Goal: Book appointment/travel/reservation

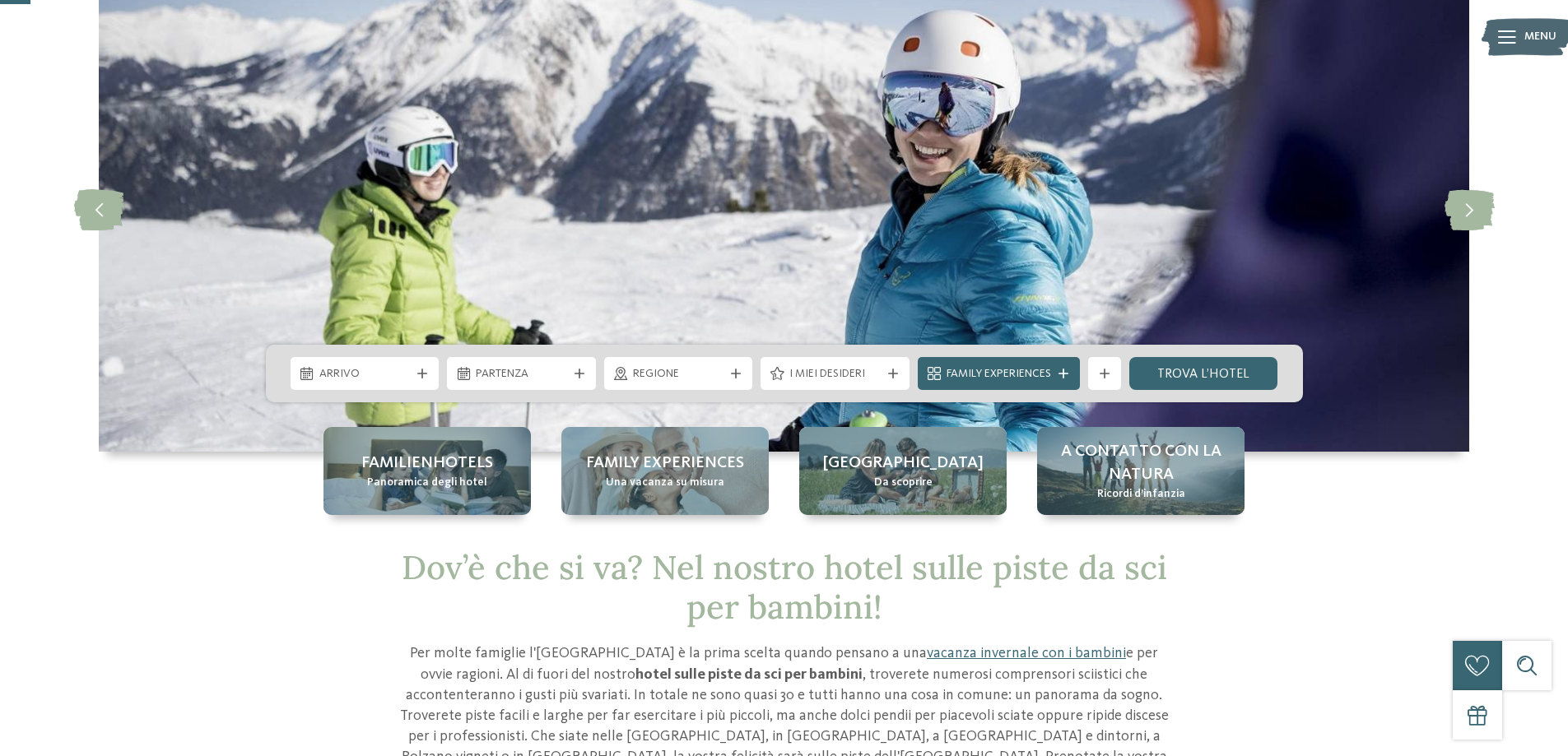
scroll to position [165, 0]
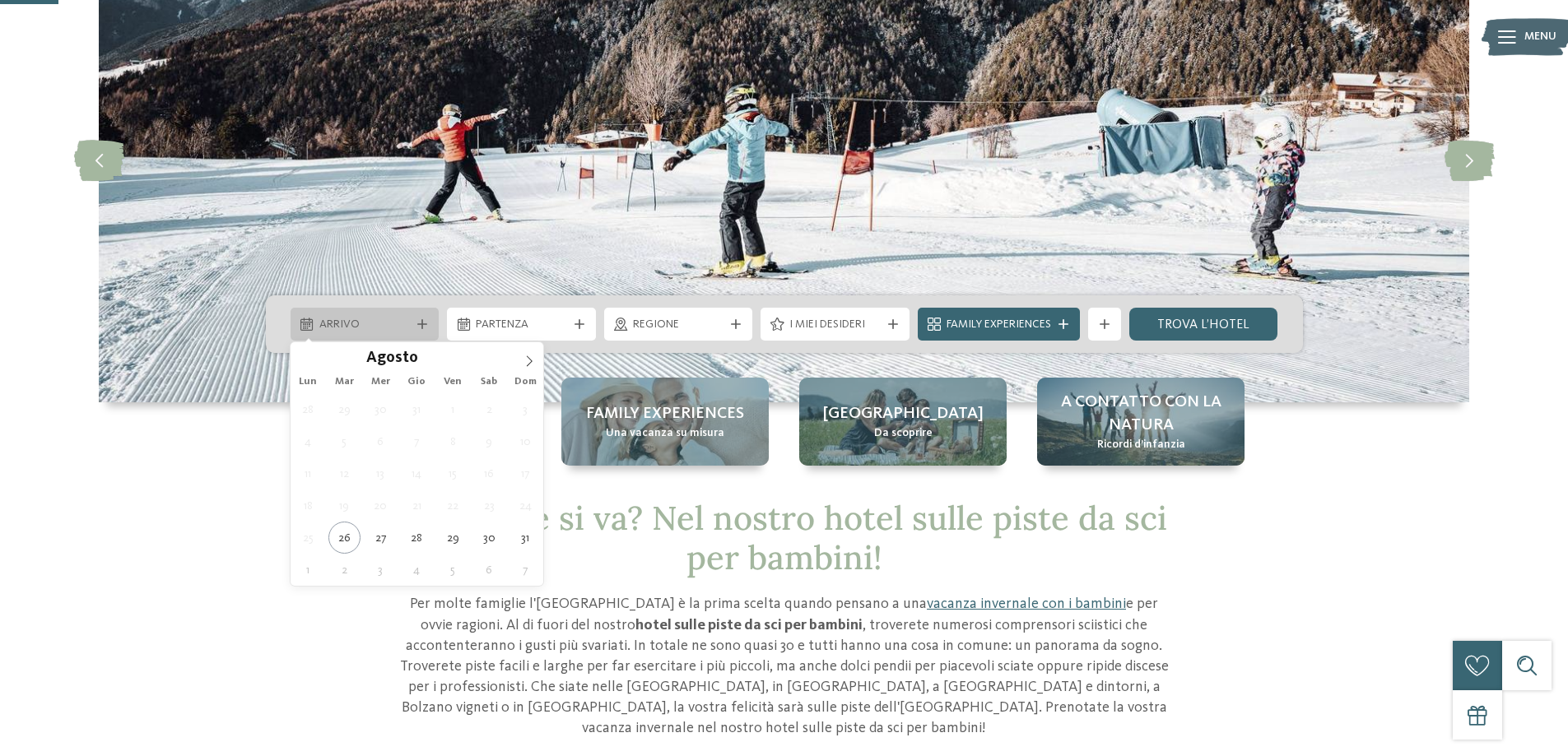
click at [417, 323] on icon at bounding box center [422, 324] width 10 height 10
click at [526, 360] on icon at bounding box center [529, 361] width 11 height 11
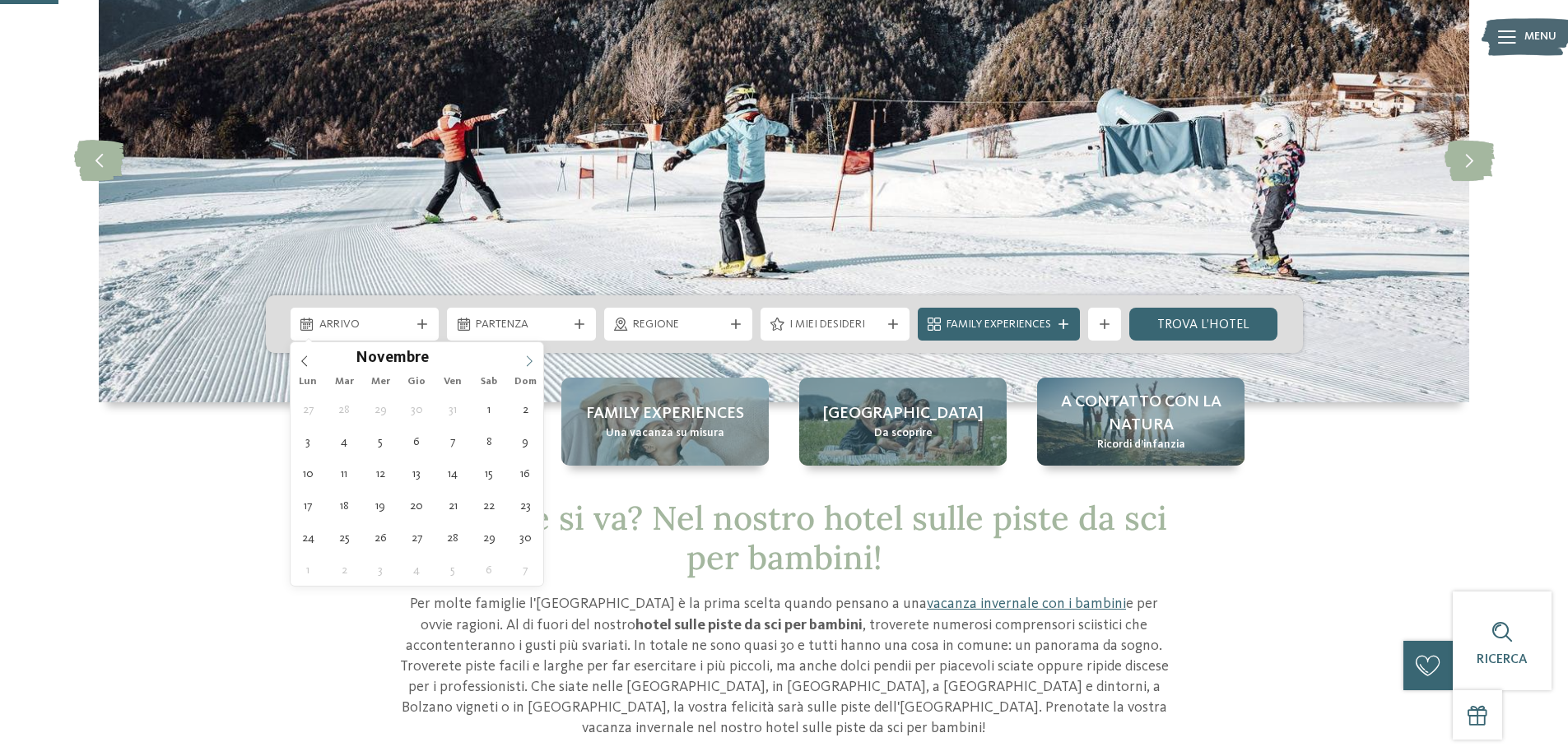
click at [526, 360] on icon at bounding box center [529, 361] width 11 height 11
type input "****"
click at [526, 360] on icon at bounding box center [529, 361] width 11 height 11
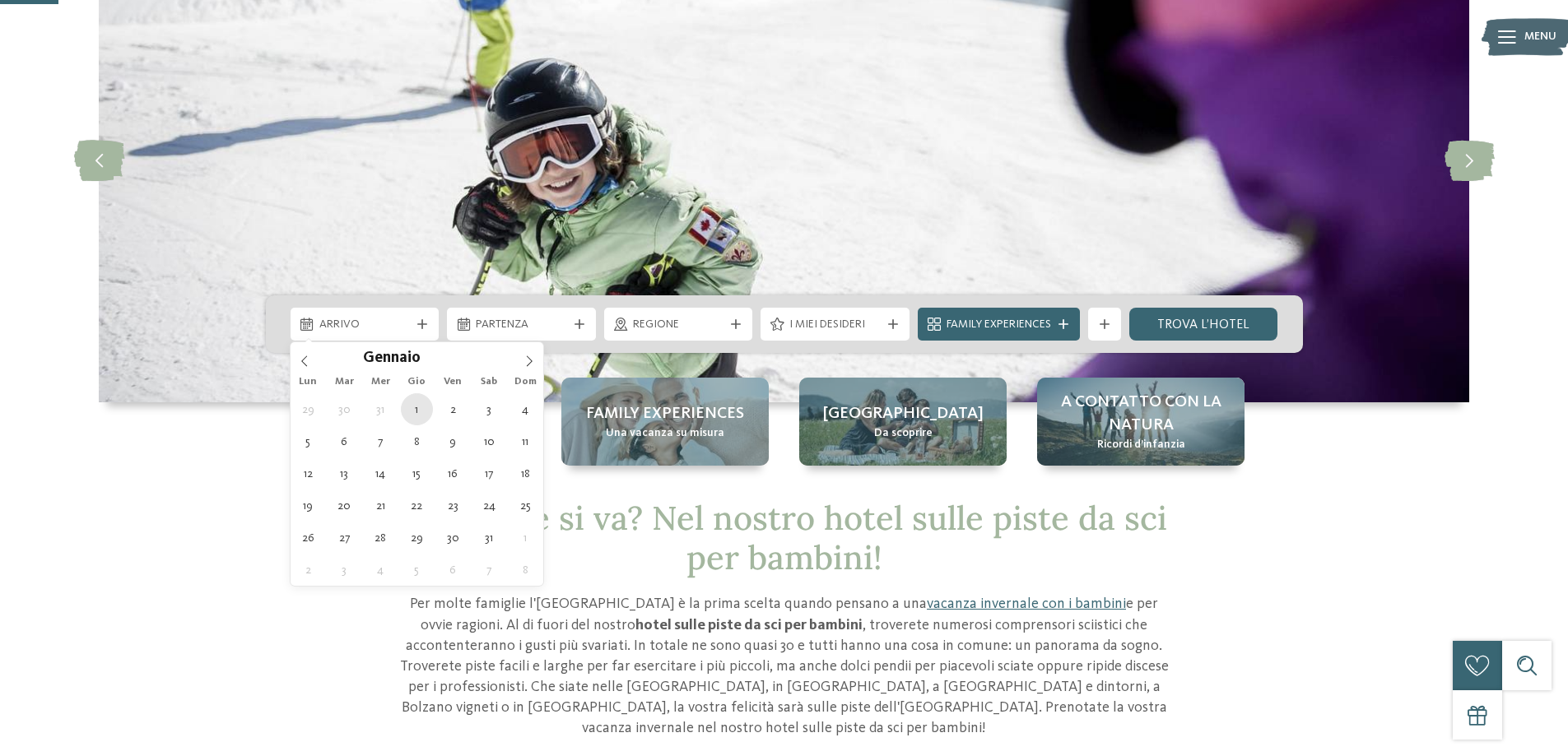
type div "[DATE]"
type input "****"
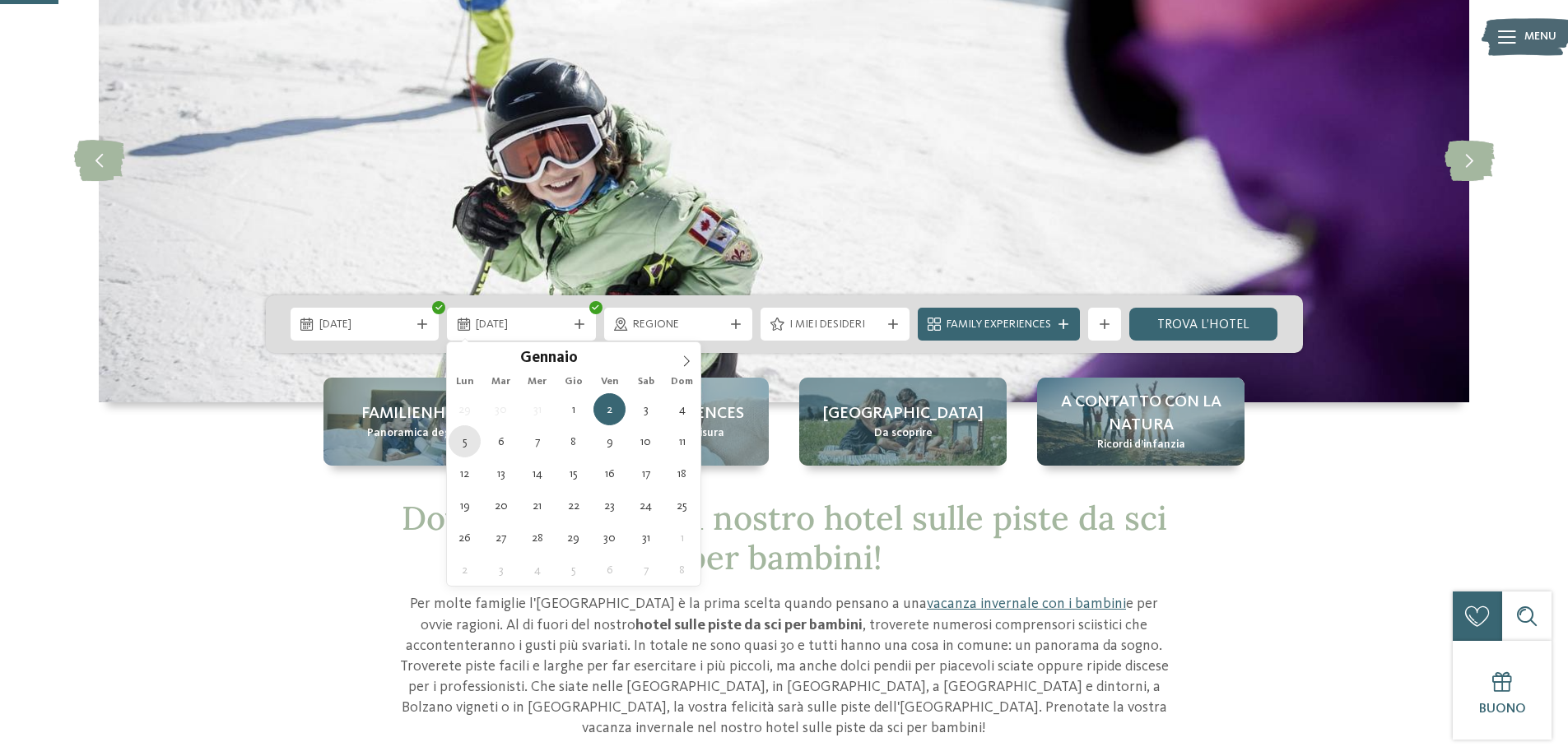
type div "[DATE]"
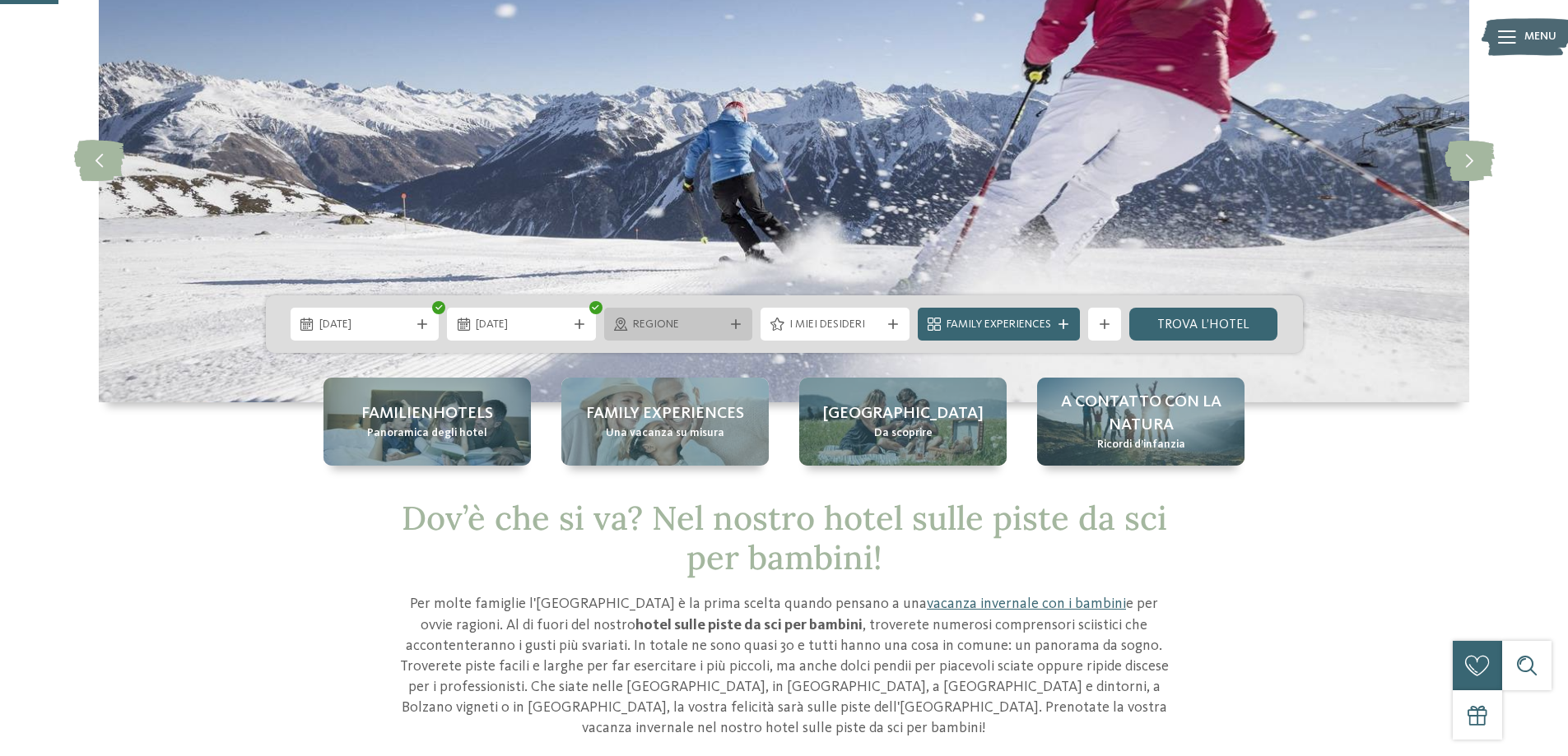
click at [710, 325] on span "Regione" at bounding box center [678, 325] width 92 height 17
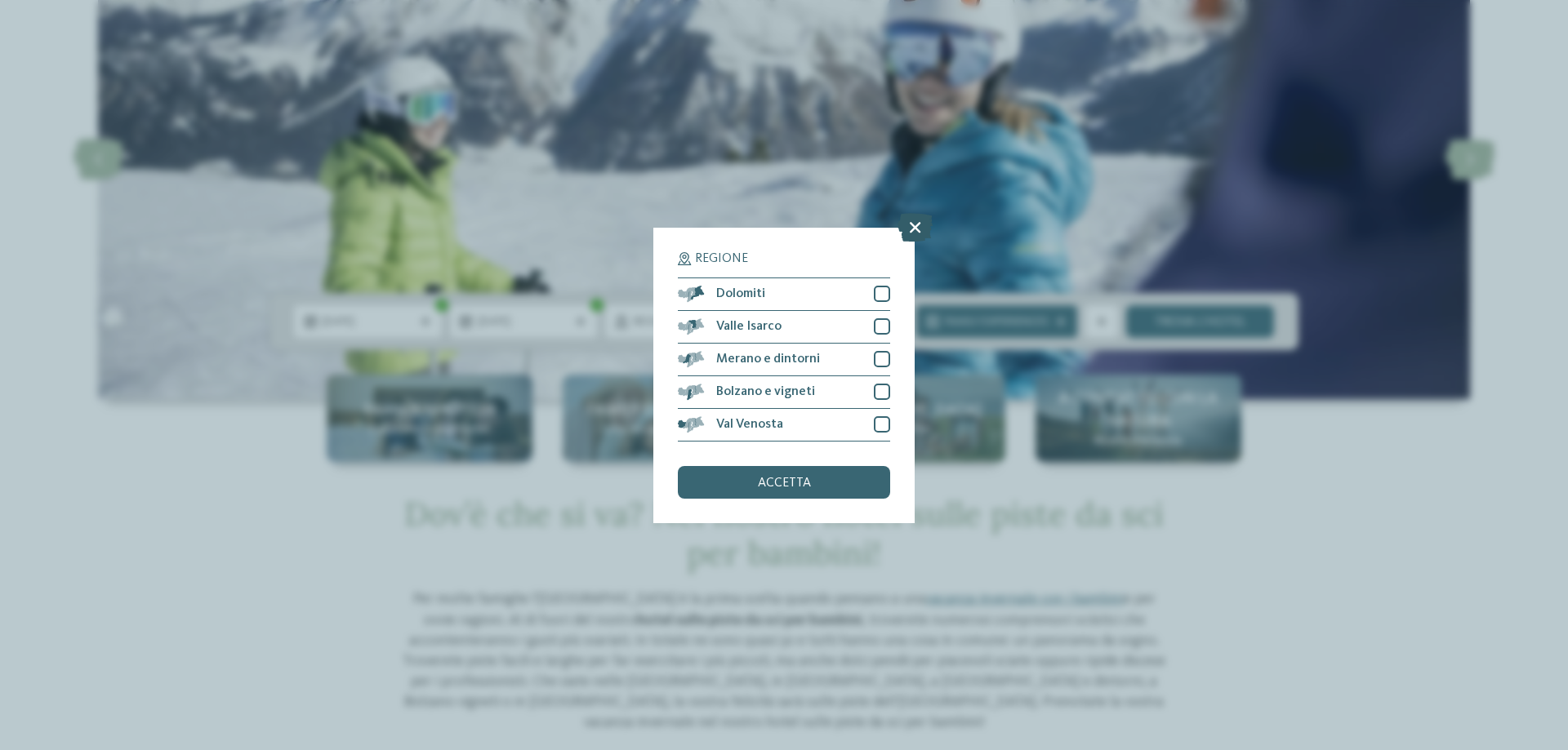
click at [910, 226] on icon at bounding box center [915, 226] width 35 height 28
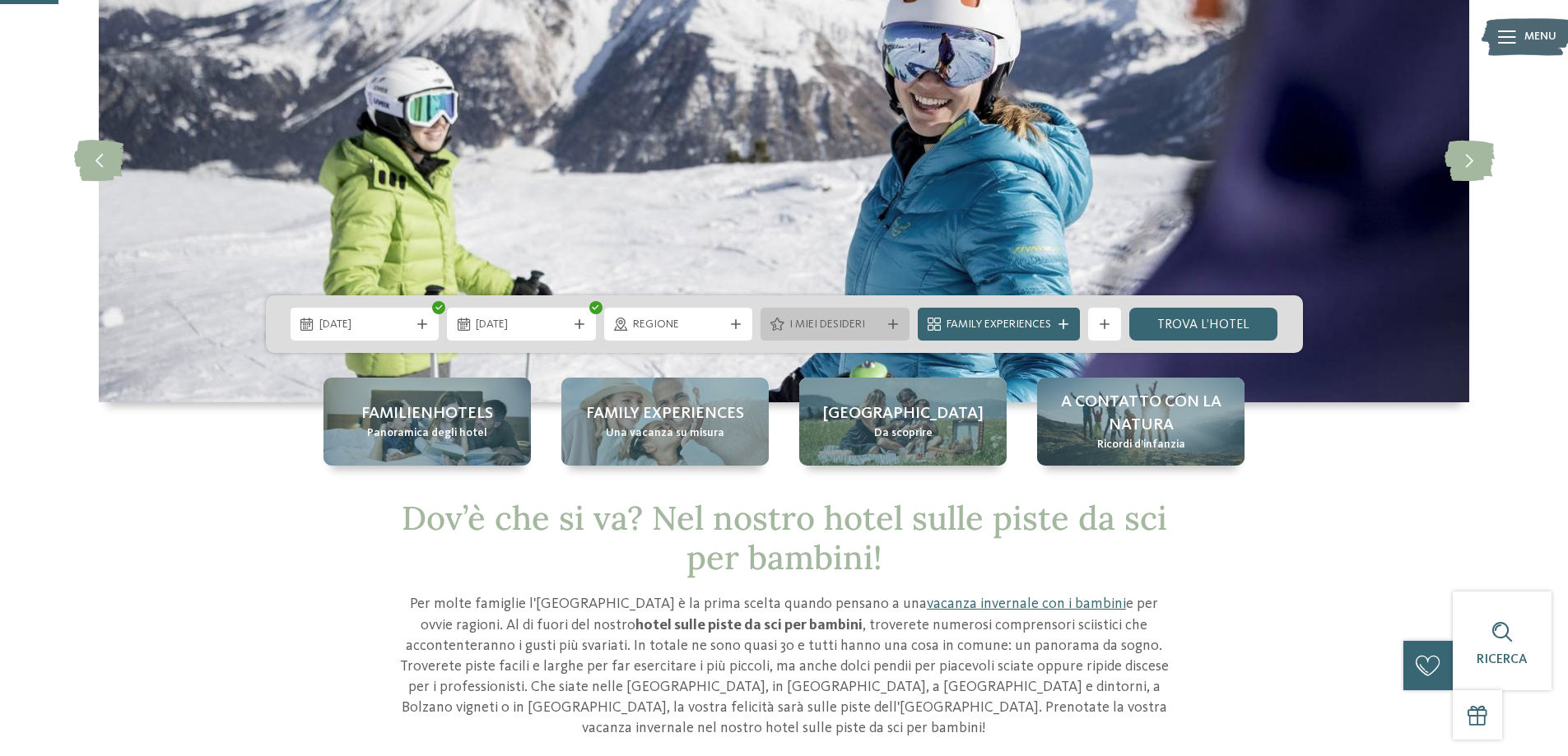
click at [879, 321] on span "I miei desideri" at bounding box center [835, 325] width 92 height 17
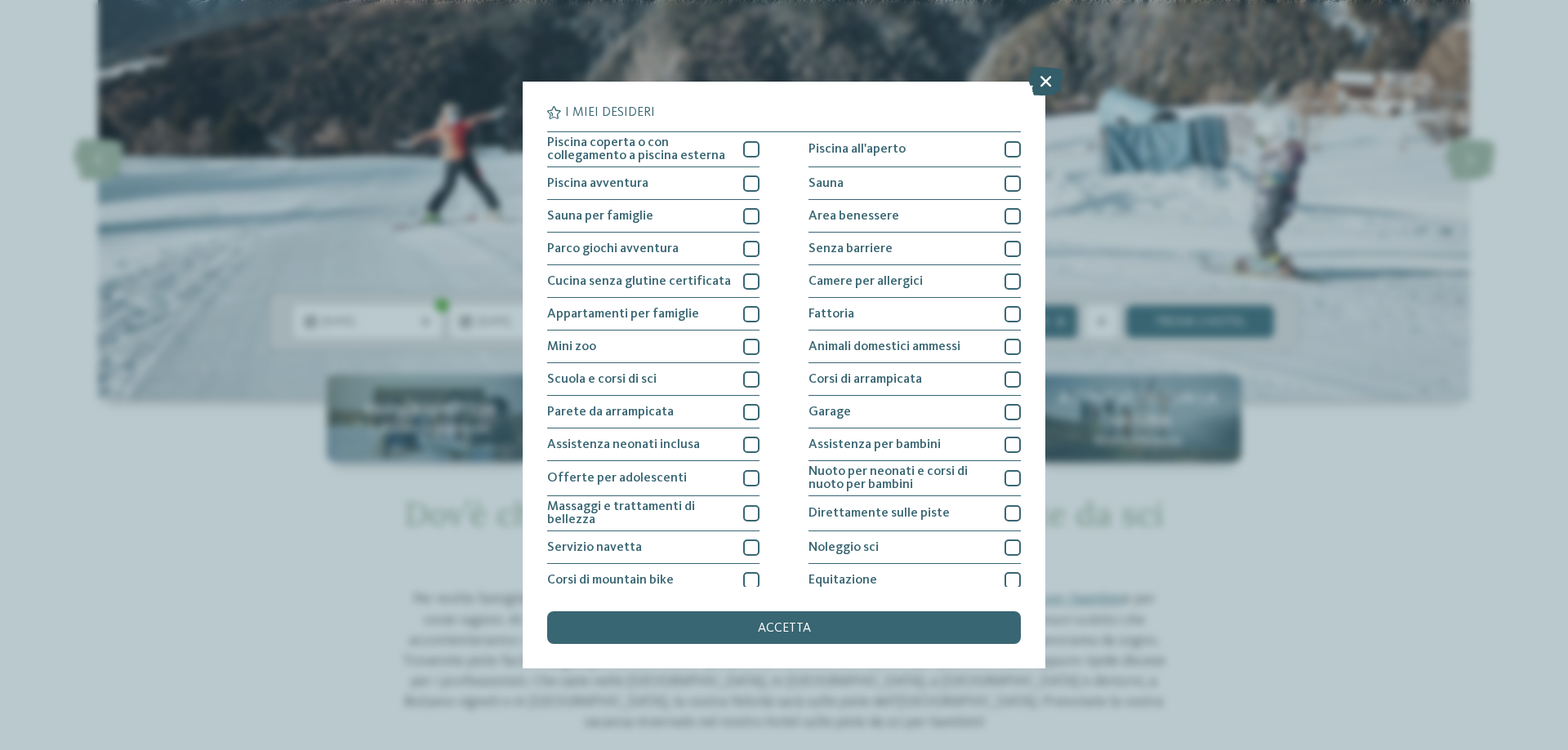
click at [1044, 84] on icon at bounding box center [1046, 81] width 35 height 28
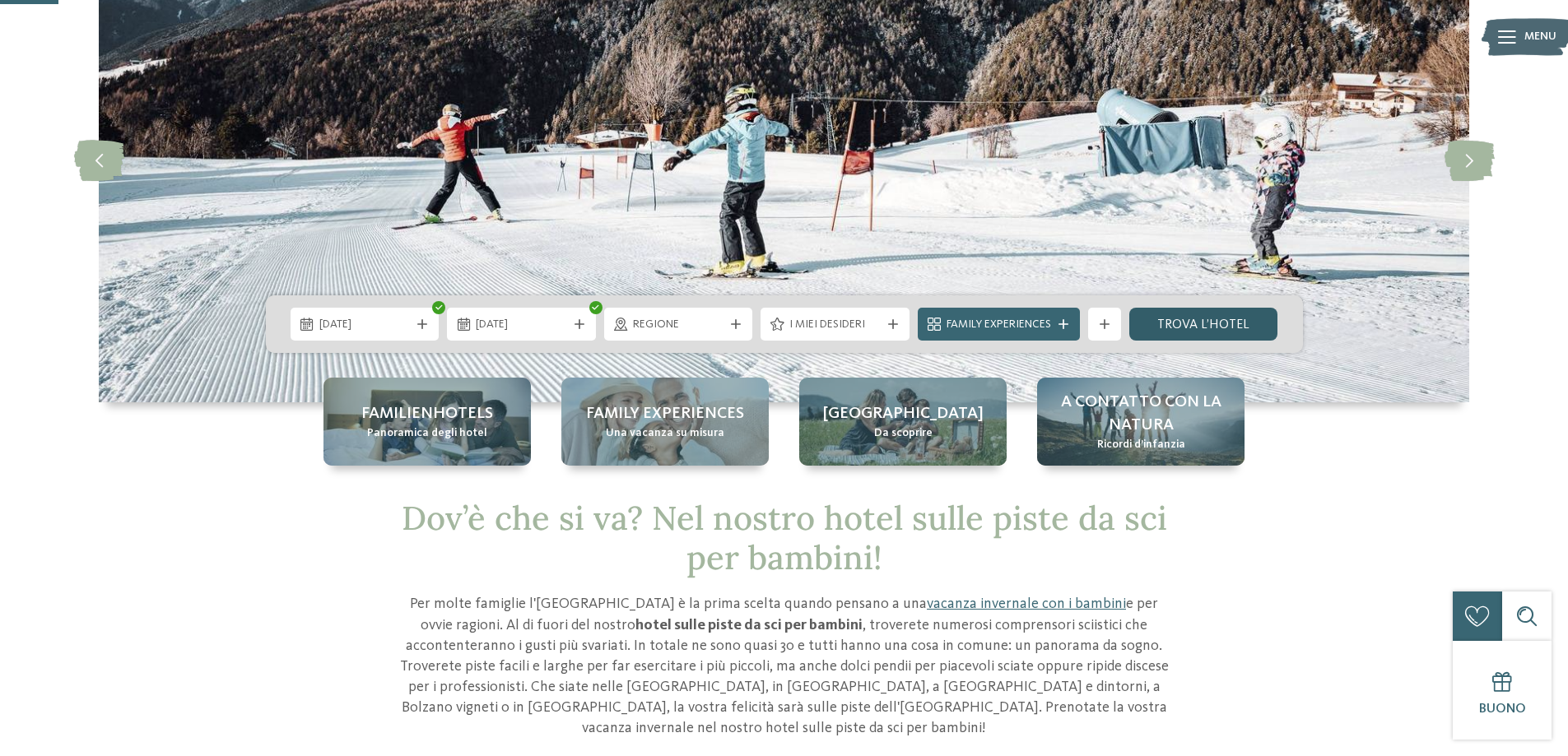
click at [1217, 324] on link "trova l’hotel" at bounding box center [1203, 325] width 149 height 33
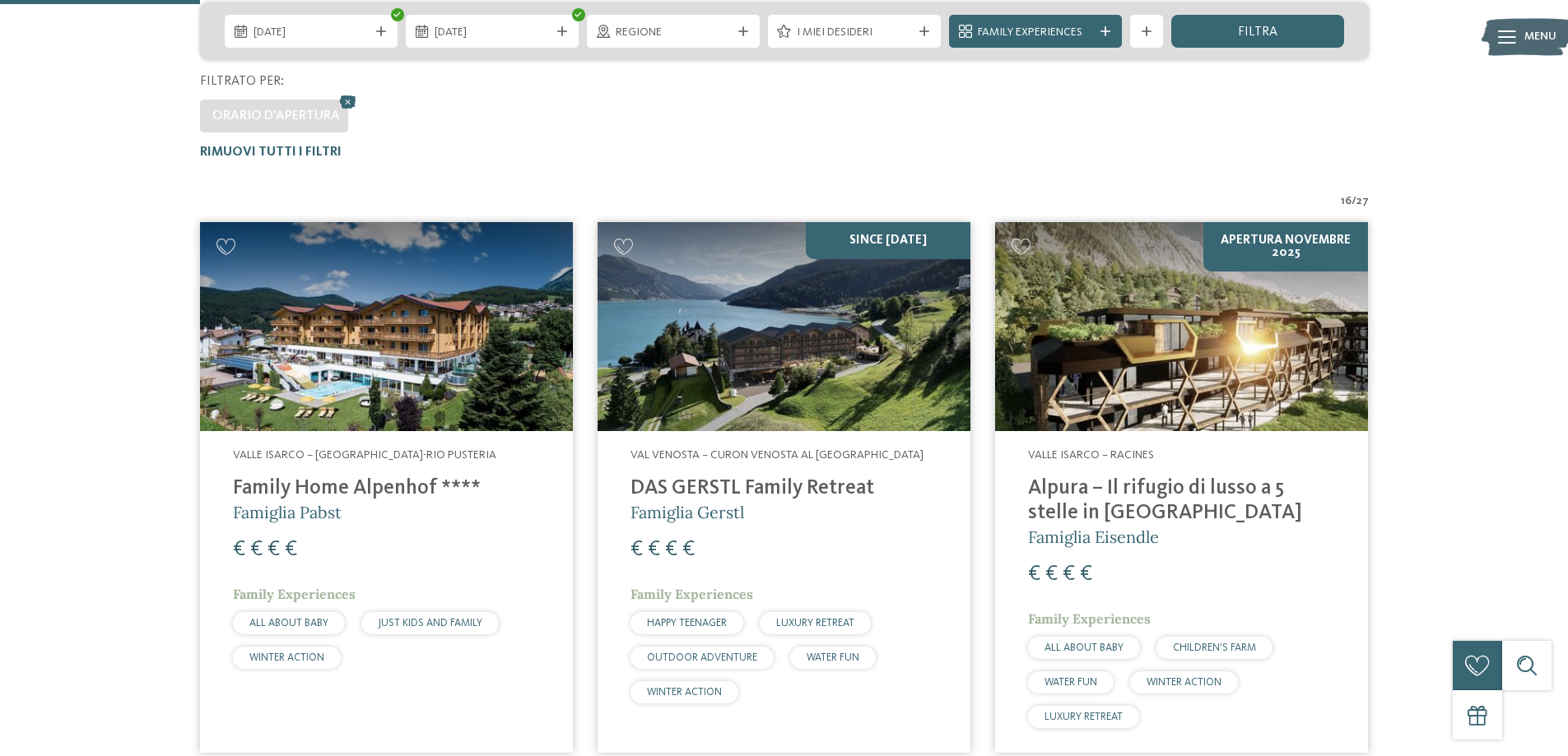
scroll to position [520, 0]
